Goal: Task Accomplishment & Management: Manage account settings

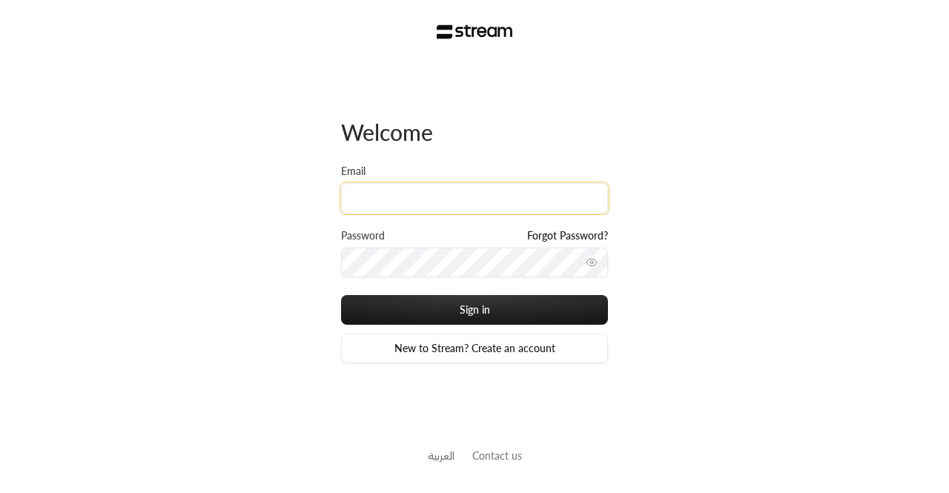
click at [377, 205] on input "Email" at bounding box center [474, 198] width 267 height 30
paste input "[EMAIL_ADDRESS][DOMAIN_NAME]"
type input "[EMAIL_ADDRESS][DOMAIN_NAME]"
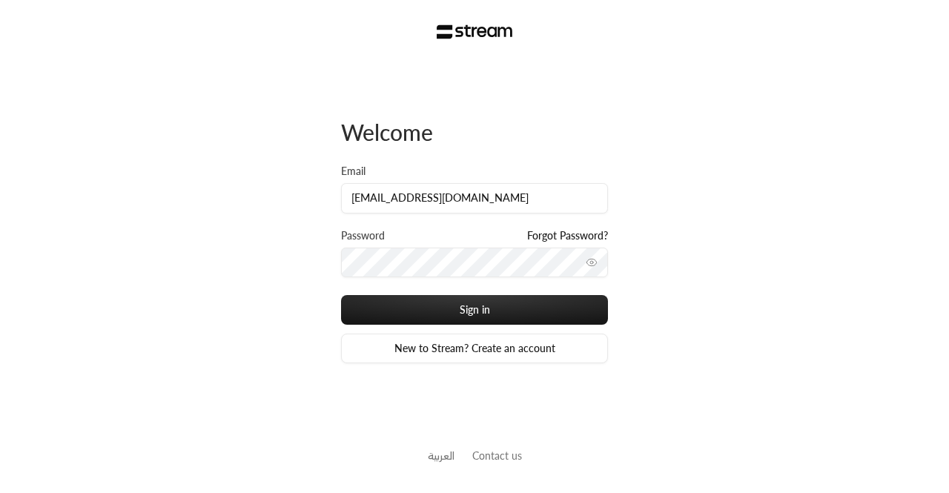
click at [590, 266] on icon "toggle password visibility" at bounding box center [592, 263] width 12 height 12
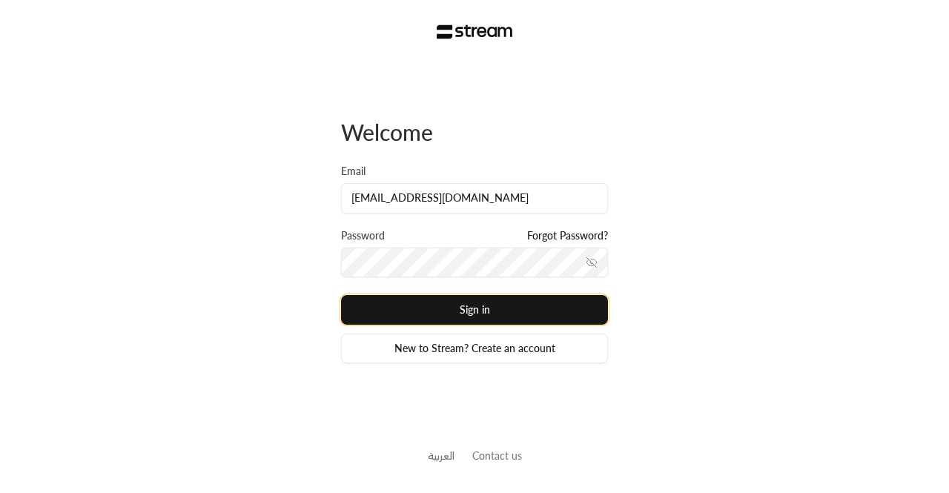
click at [455, 311] on button "Sign in" at bounding box center [474, 310] width 267 height 30
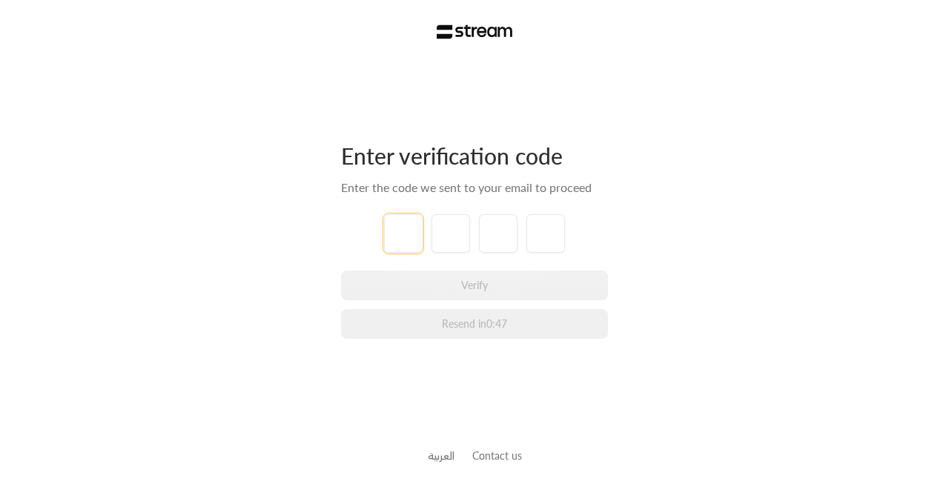
paste input "8"
type input "8"
type input "0"
type input "6"
